Goal: Transaction & Acquisition: Subscribe to service/newsletter

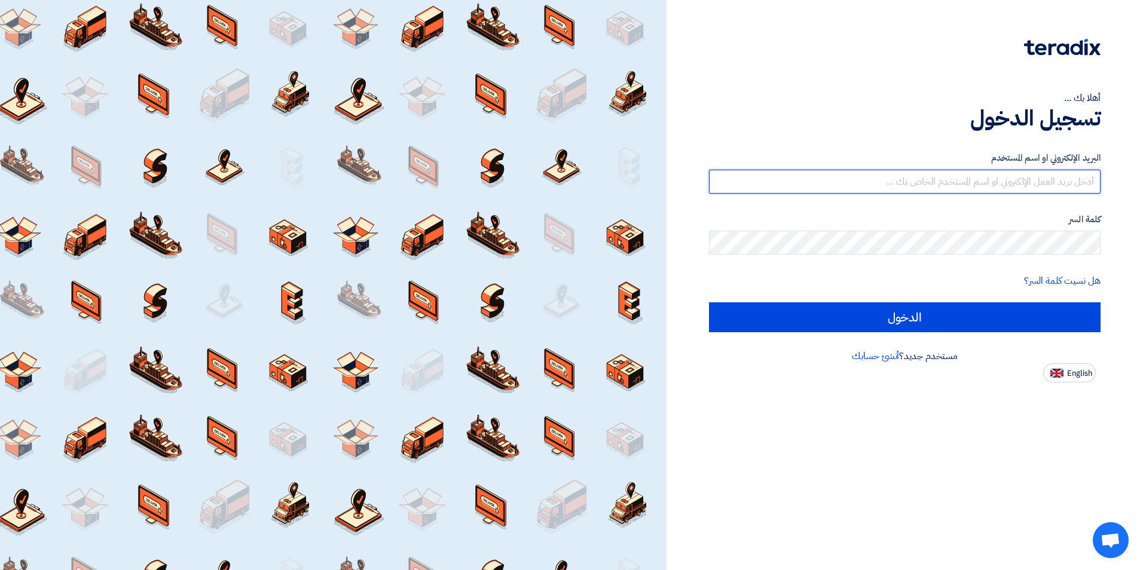
click at [948, 177] on input "text" at bounding box center [904, 182] width 391 height 24
click at [1000, 186] on input "text" at bounding box center [904, 182] width 391 height 24
click at [868, 355] on link "أنشئ حسابك" at bounding box center [875, 356] width 47 height 14
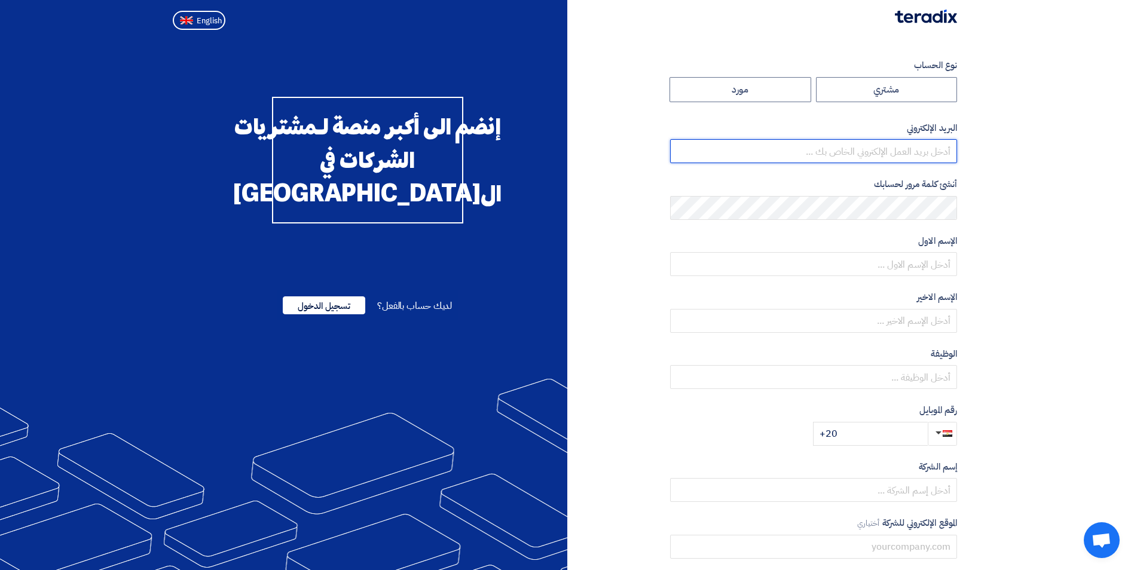
click at [851, 149] on input "email" at bounding box center [813, 151] width 287 height 24
paste input "[EMAIL_ADDRESS][DOMAIN_NAME]"
type input "[EMAIL_ADDRESS][DOMAIN_NAME]"
click at [1016, 210] on section "نوع الحساب مشتري مورد البريد الإلكتروني [EMAIL_ADDRESS][DOMAIN_NAME] أنشئ كلمة …" at bounding box center [567, 345] width 1134 height 621
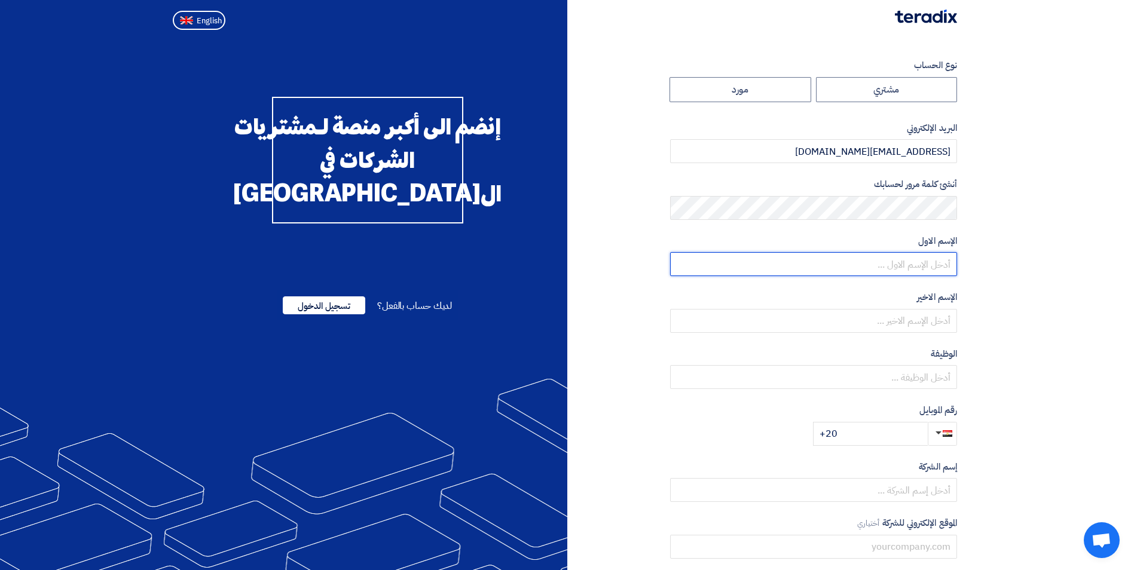
click at [907, 264] on input "text" at bounding box center [813, 264] width 287 height 24
click at [1024, 311] on section "نوع الحساب مشتري مورد البريد الإلكتروني [EMAIL_ADDRESS][DOMAIN_NAME] أنشئ كلمة …" at bounding box center [567, 345] width 1134 height 621
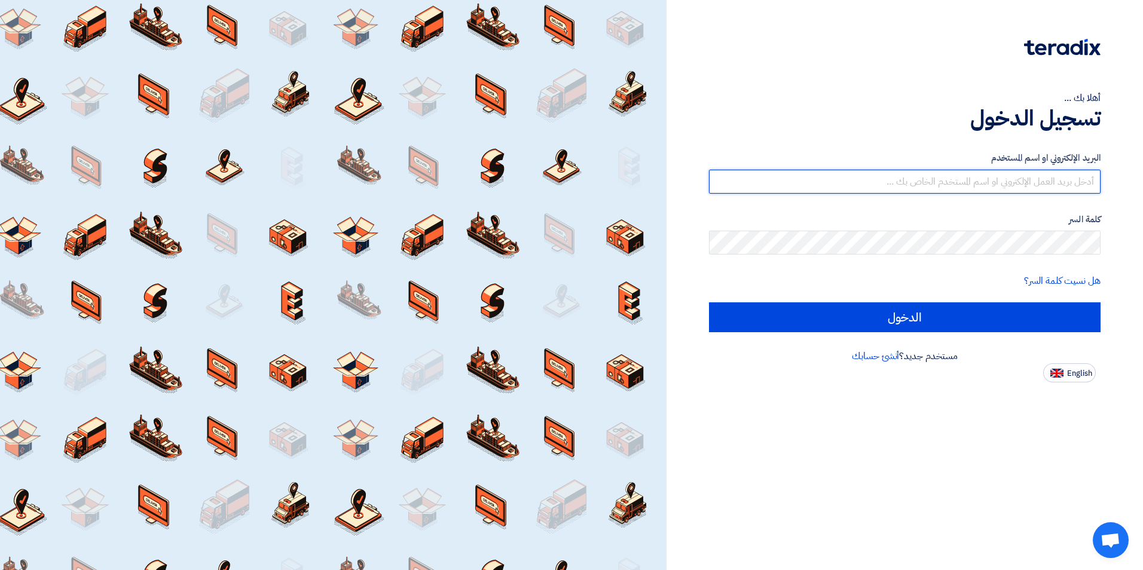
click at [1058, 180] on input "text" at bounding box center [904, 182] width 391 height 24
